Goal: Information Seeking & Learning: Learn about a topic

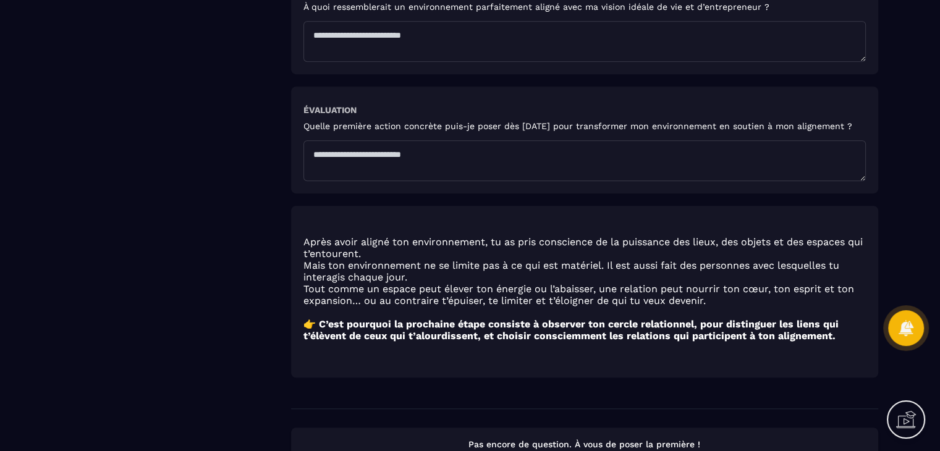
scroll to position [891, 0]
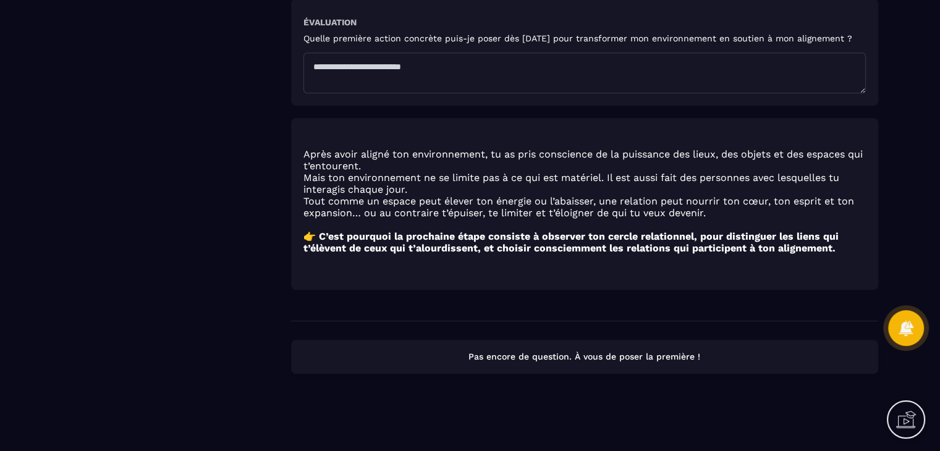
click at [612, 351] on p "Pas encore de question. À vous de poser la première !" at bounding box center [584, 357] width 565 height 12
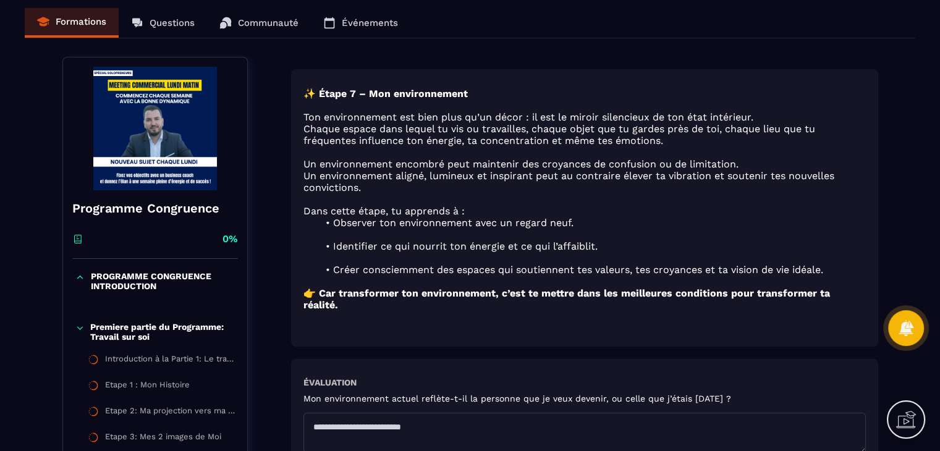
scroll to position [0, 0]
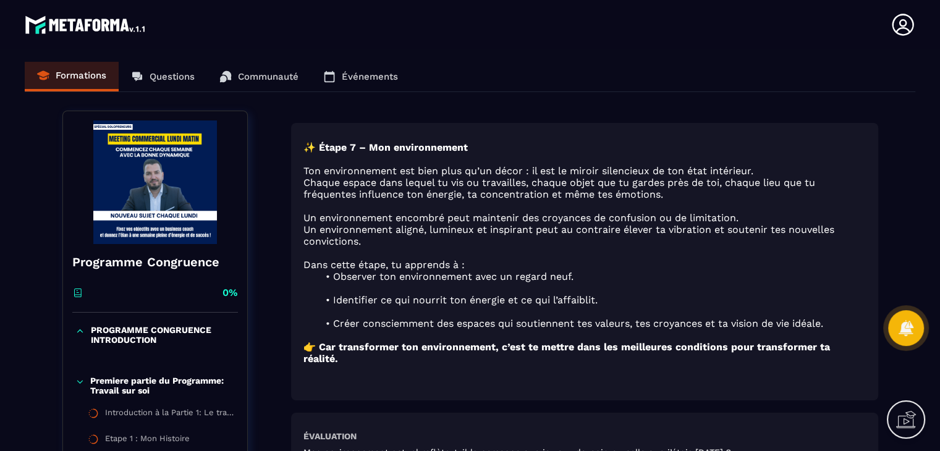
click at [270, 80] on div "Formations Questions Communauté Événements" at bounding box center [470, 77] width 890 height 30
drag, startPoint x: 272, startPoint y: 74, endPoint x: 196, endPoint y: 62, distance: 77.0
click at [271, 74] on div "Formations Questions Communauté Événements" at bounding box center [470, 77] width 890 height 30
click at [169, 82] on div "Formations Questions Communauté Événements" at bounding box center [470, 77] width 890 height 30
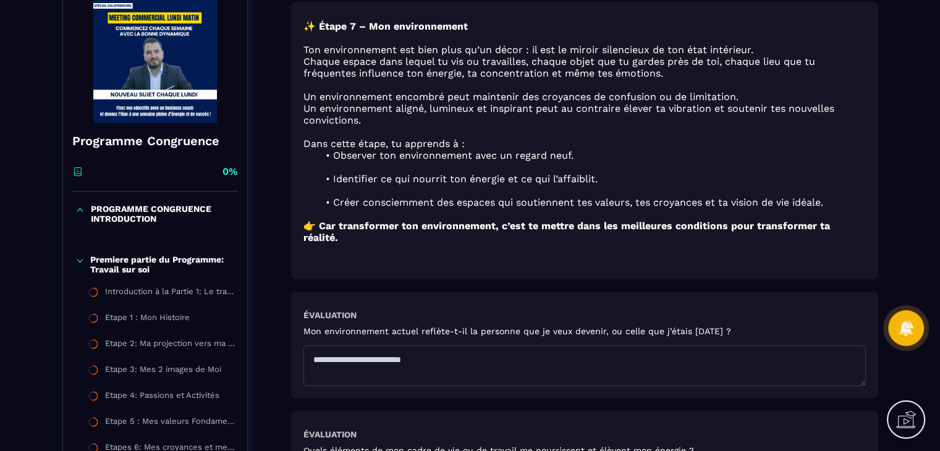
scroll to position [124, 0]
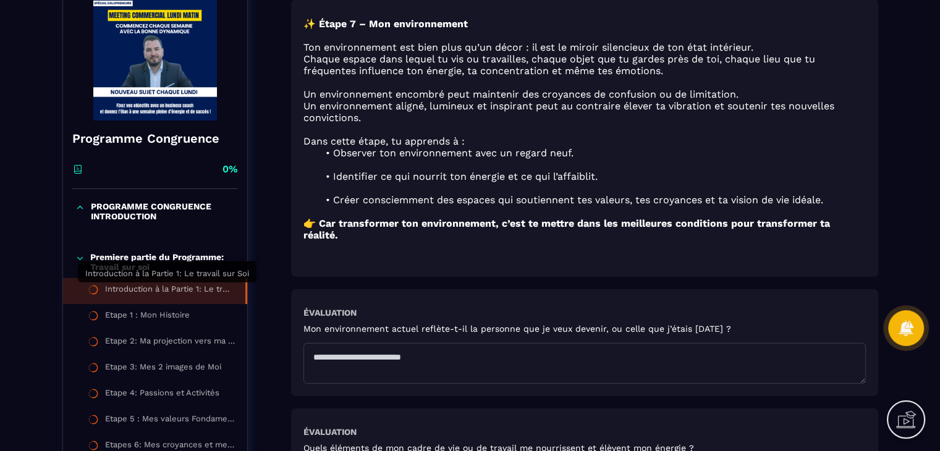
click at [161, 284] on div "Introduction à la Partie 1: Le travail sur Soi" at bounding box center [169, 291] width 128 height 14
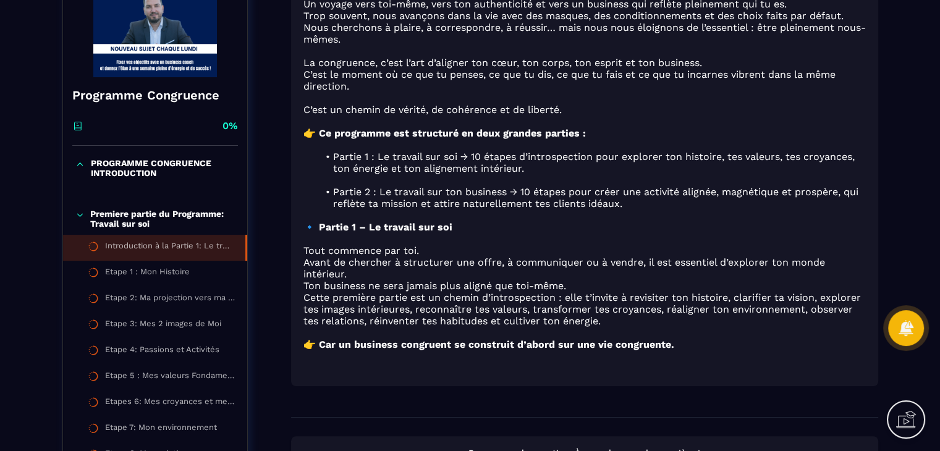
scroll to position [185, 0]
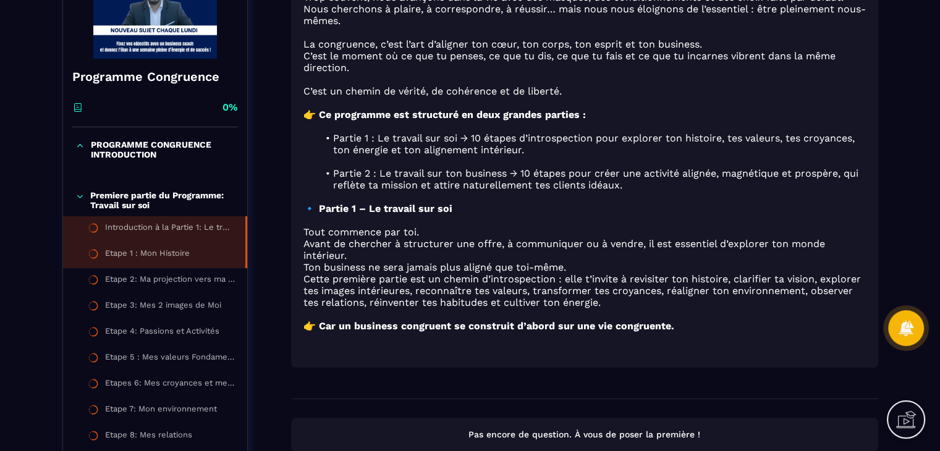
click at [117, 263] on li "Etape 1 : Mon Histoire" at bounding box center [155, 255] width 184 height 26
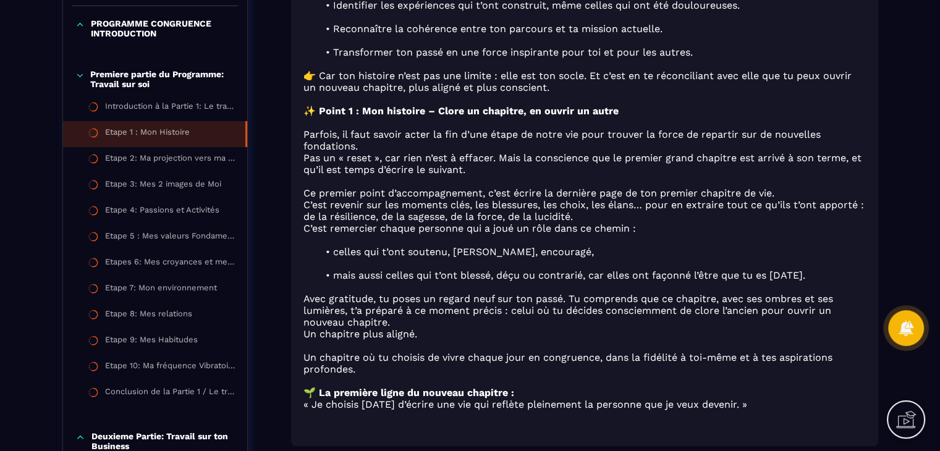
scroll to position [309, 0]
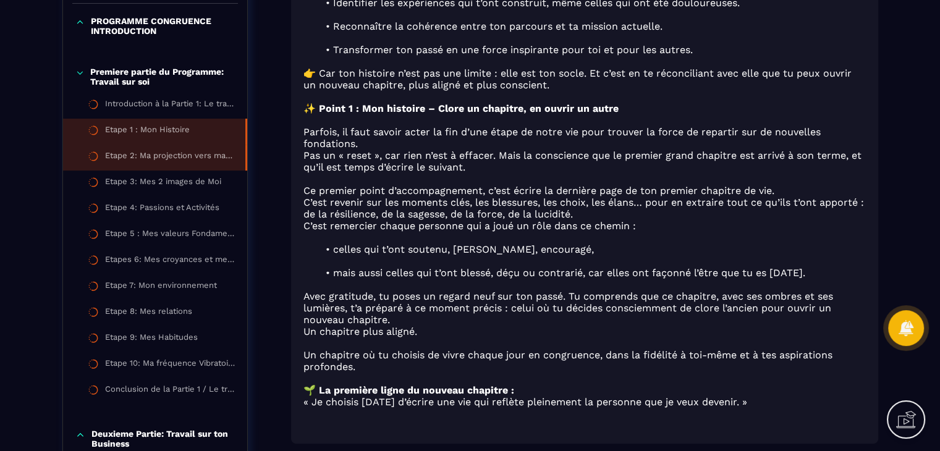
click at [163, 156] on div "Etape 2: Ma projection vers ma vie Idéale" at bounding box center [169, 158] width 128 height 14
